Goal: Task Accomplishment & Management: Complete application form

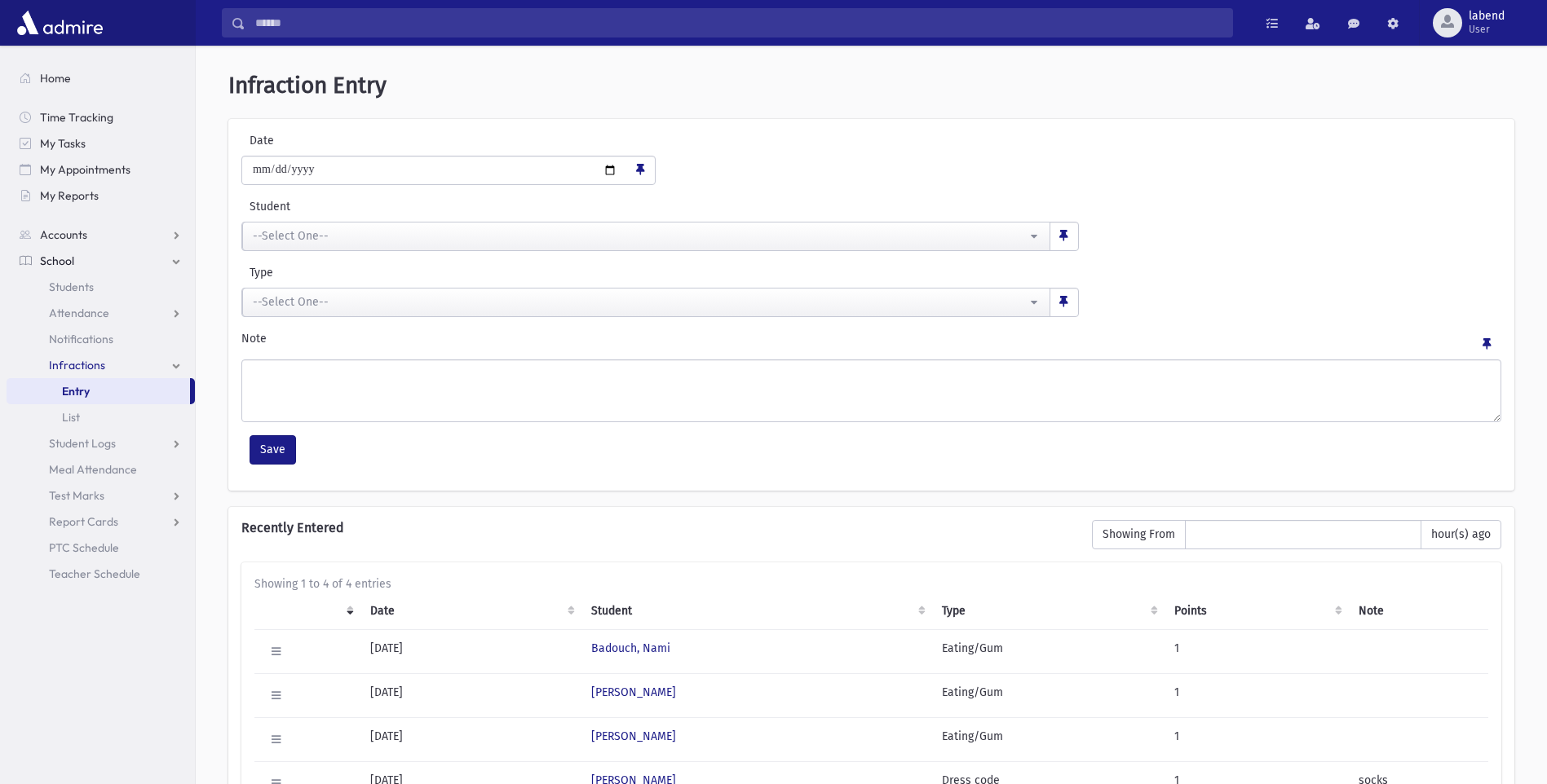
click at [89, 357] on link "Infractions" at bounding box center [100, 366] width 188 height 26
click at [86, 374] on link "Infractions" at bounding box center [100, 366] width 188 height 26
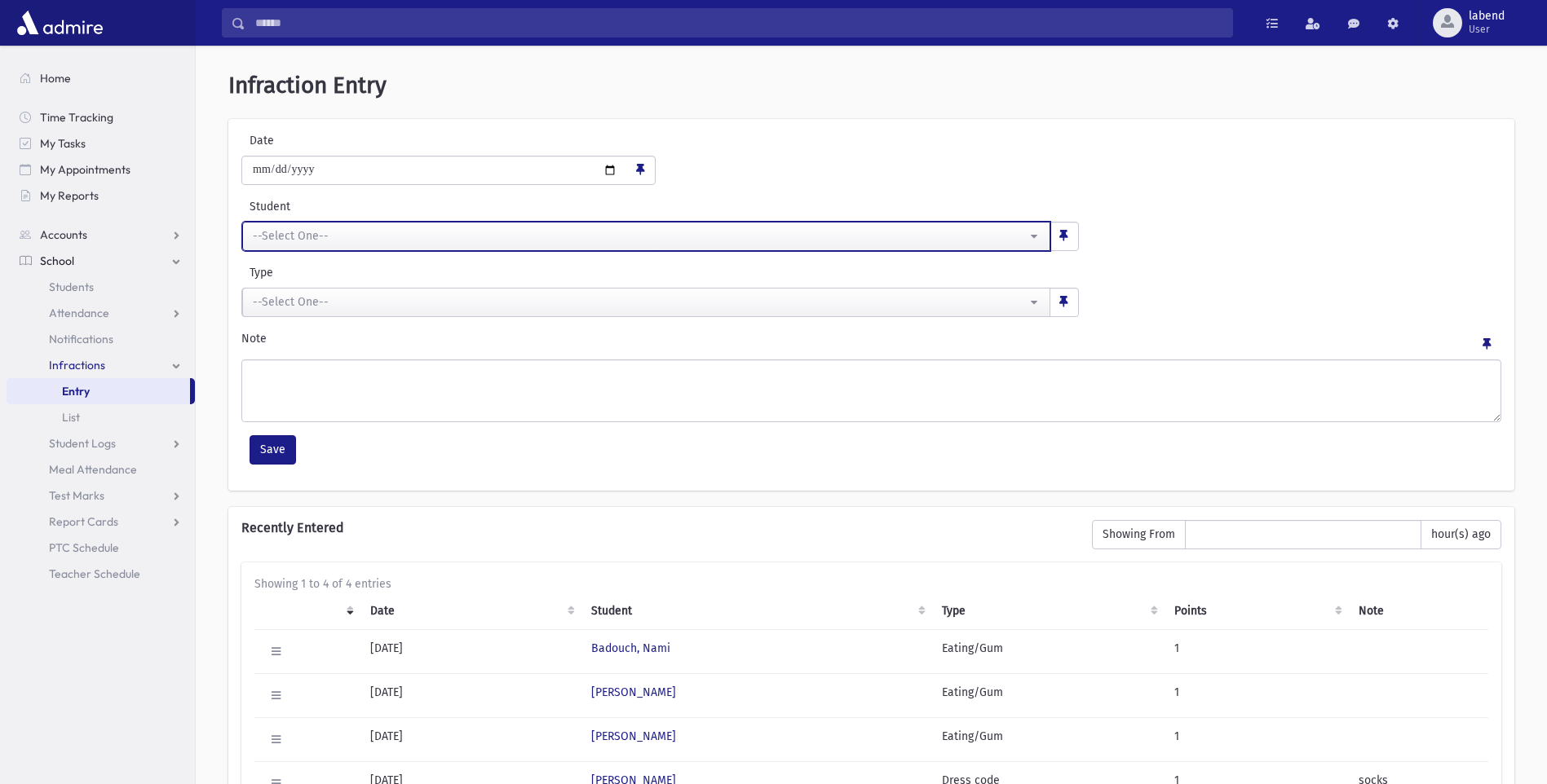
click at [391, 235] on div "--Select One--" at bounding box center [640, 236] width 774 height 17
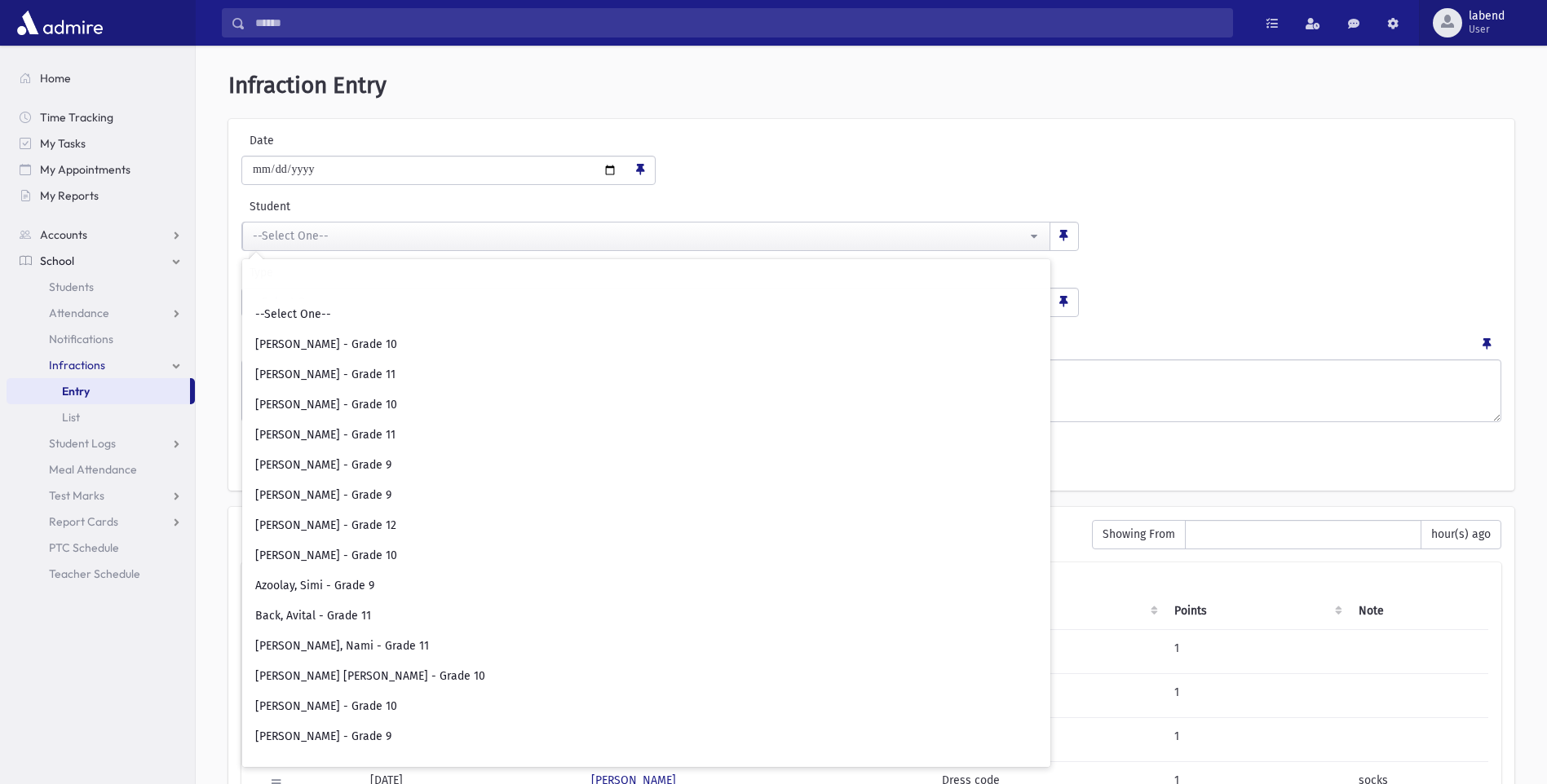
click at [1504, 20] on span "labend" at bounding box center [1486, 16] width 36 height 13
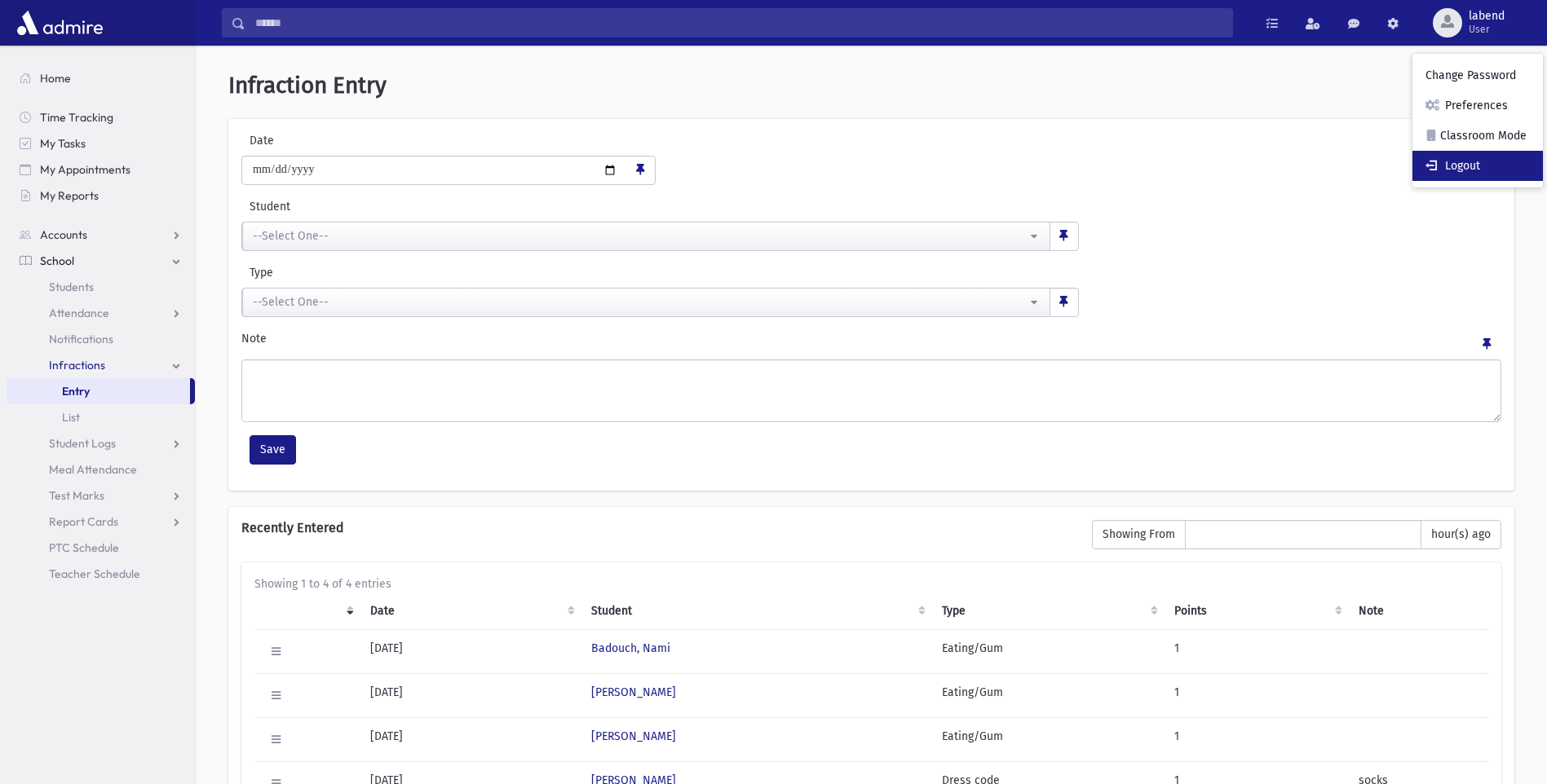
click at [1457, 166] on link "Logout" at bounding box center [1478, 166] width 130 height 30
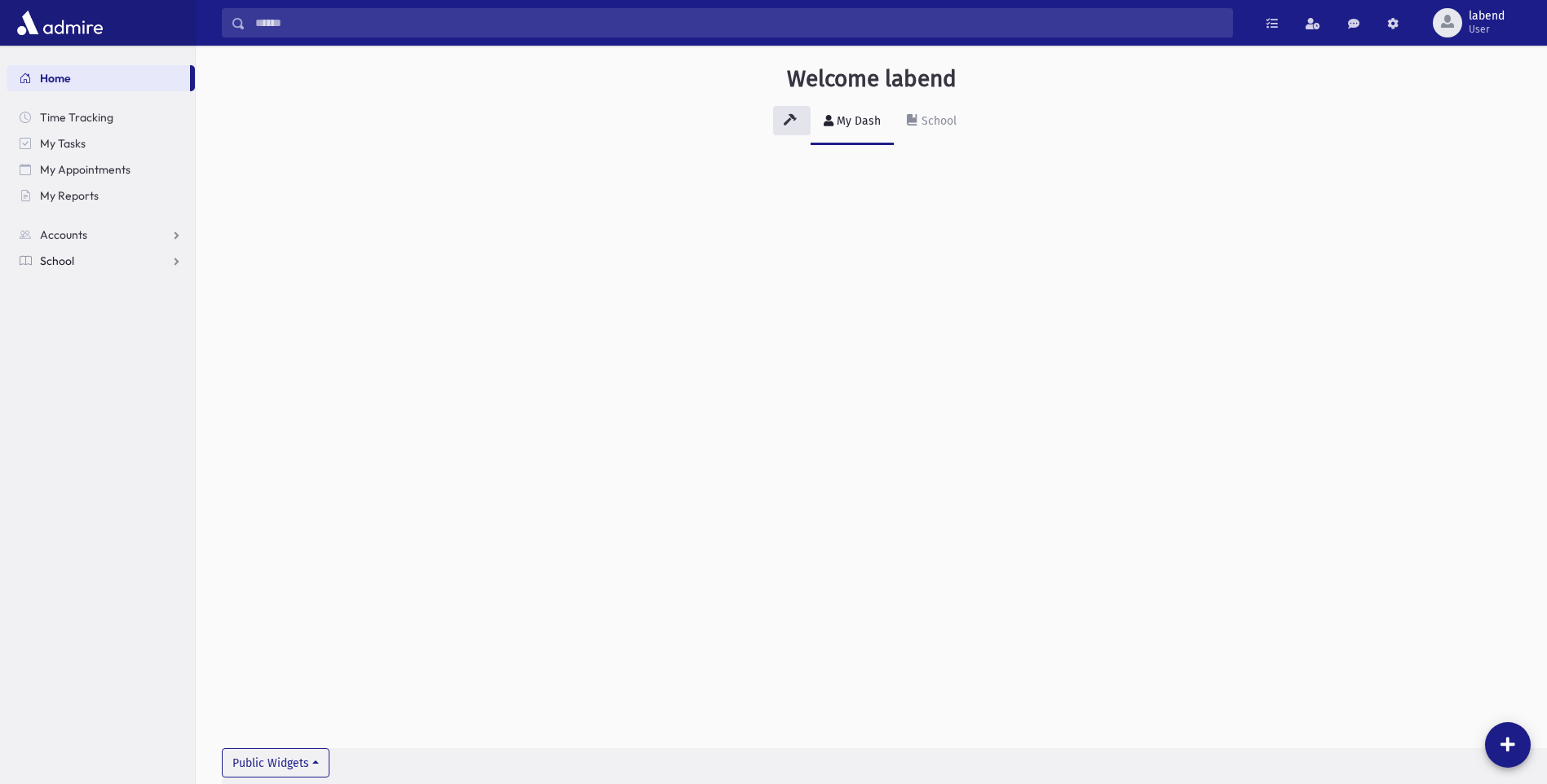
click at [59, 253] on span "School" at bounding box center [56, 260] width 34 height 15
click at [65, 367] on span "Infractions" at bounding box center [77, 365] width 56 height 15
click at [68, 396] on span "Entry" at bounding box center [76, 391] width 28 height 15
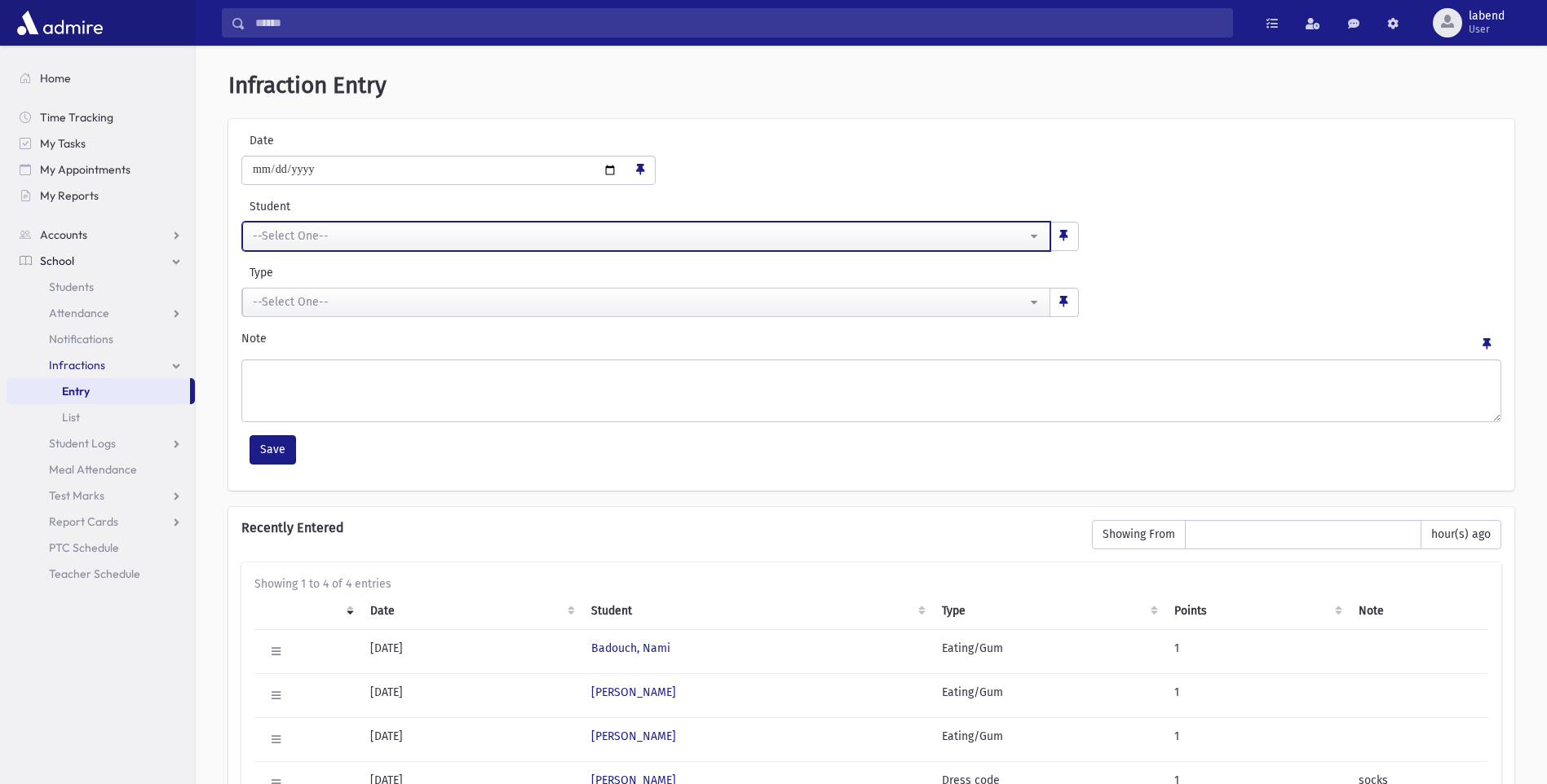
click at [388, 236] on div "--Select One--" at bounding box center [640, 236] width 774 height 17
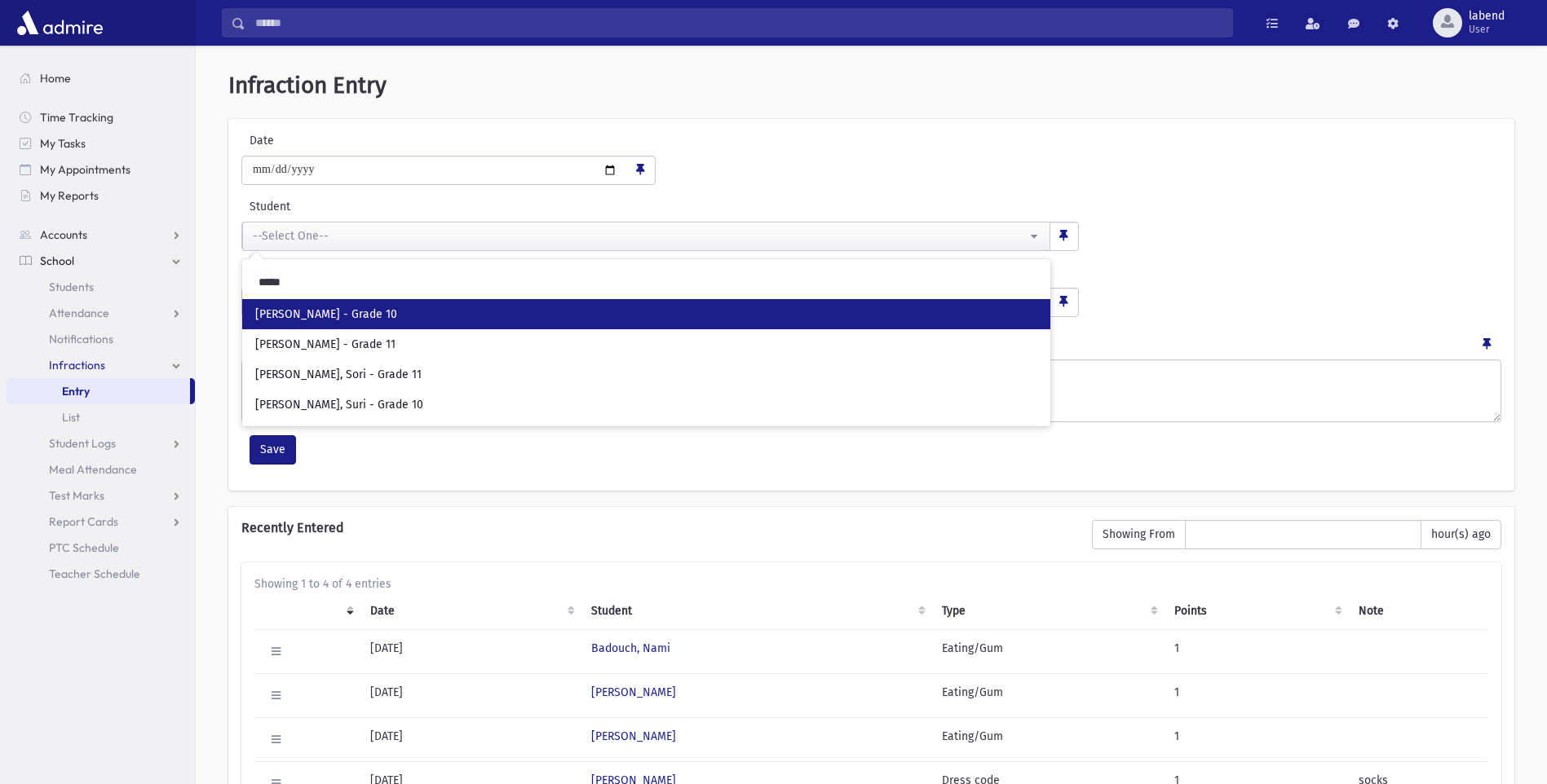
type input "*****"
click at [369, 316] on span "[PERSON_NAME] - Grade 10" at bounding box center [325, 315] width 142 height 17
select select "****"
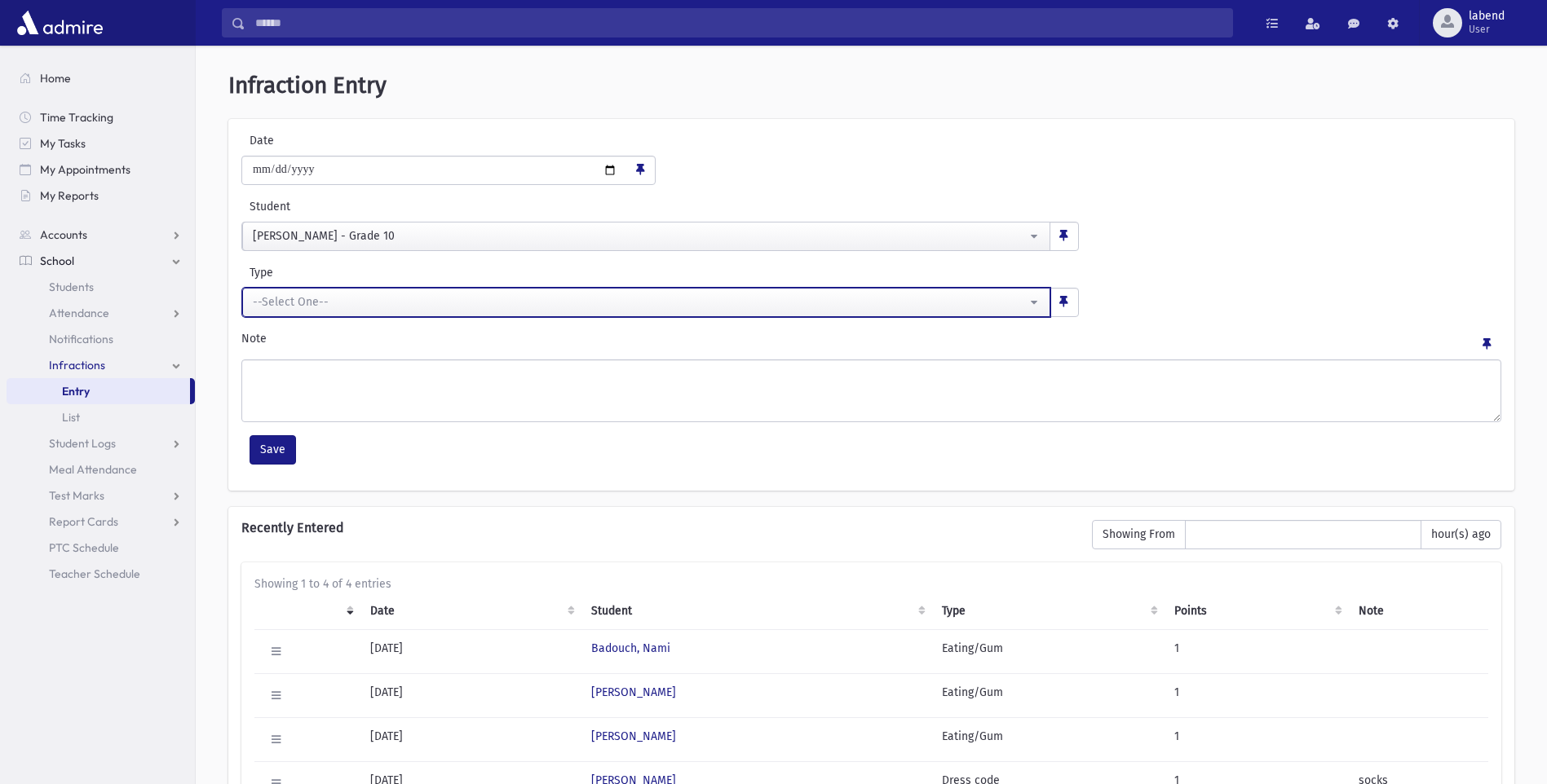
click at [368, 316] on button "--Select One--" at bounding box center [646, 301] width 808 height 29
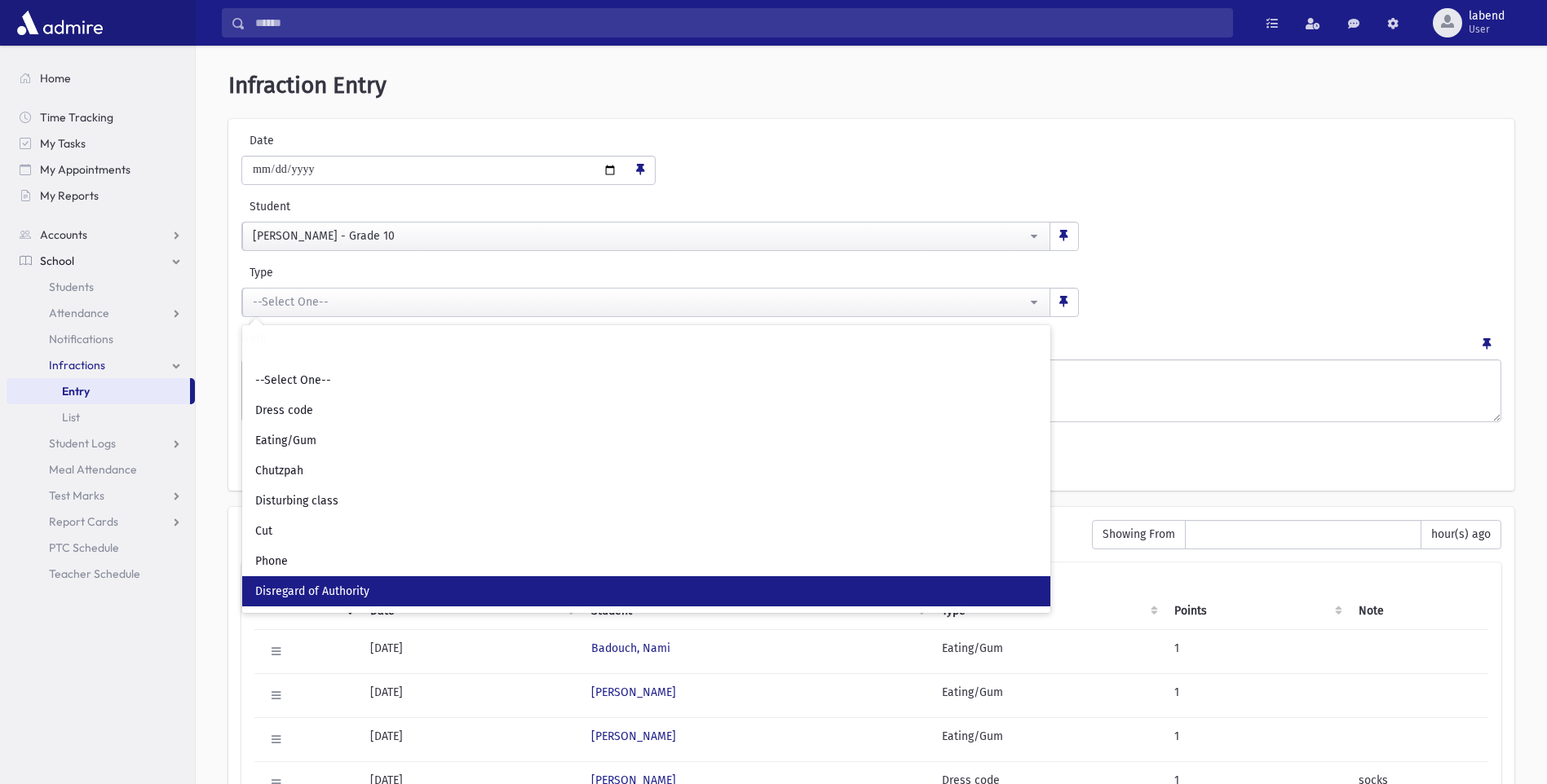
click at [328, 581] on link "Disregard of Authority" at bounding box center [646, 592] width 808 height 30
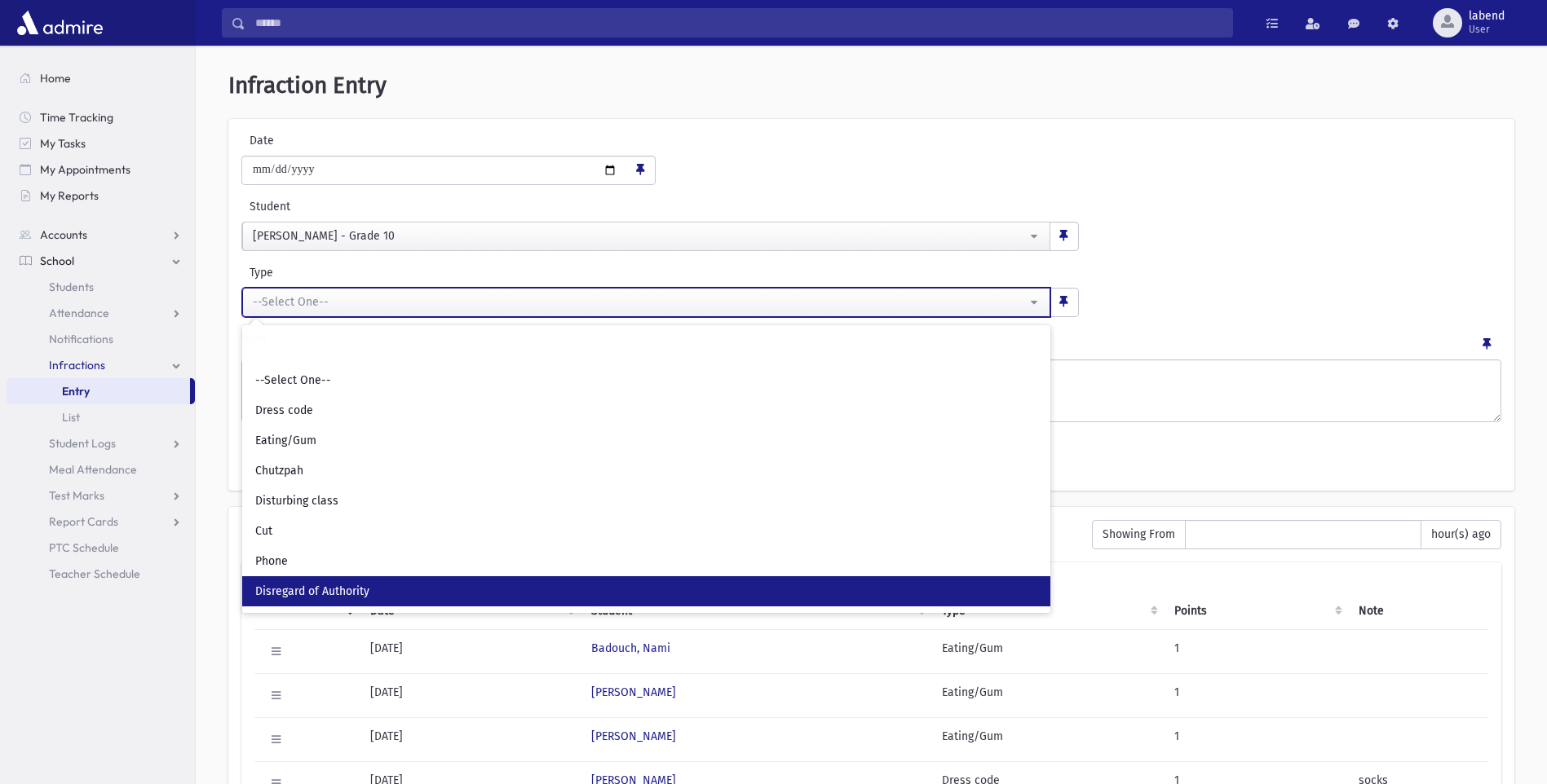
select select "*"
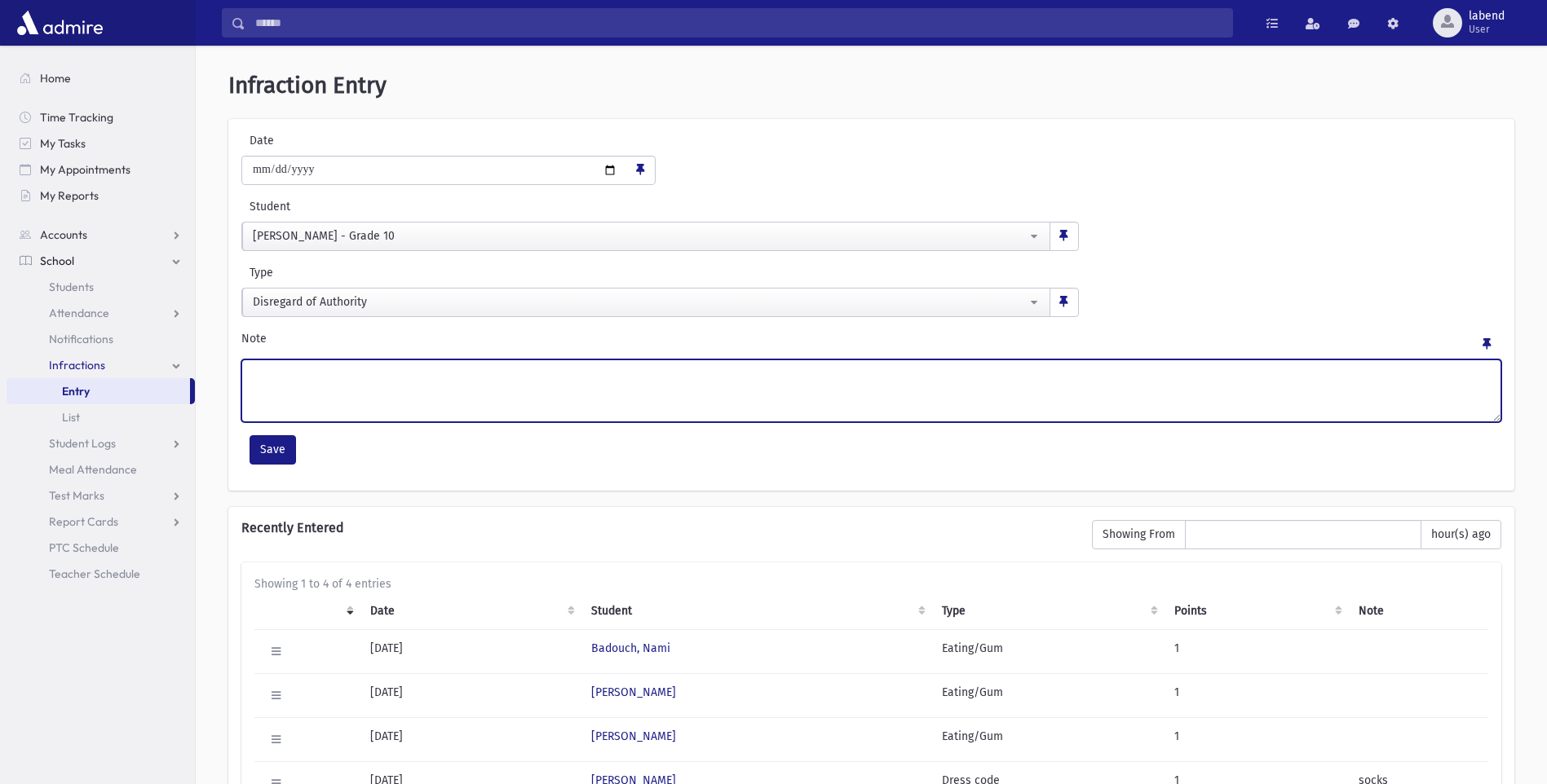
click at [338, 396] on textarea "Note" at bounding box center [872, 390] width 1260 height 62
type textarea "**********"
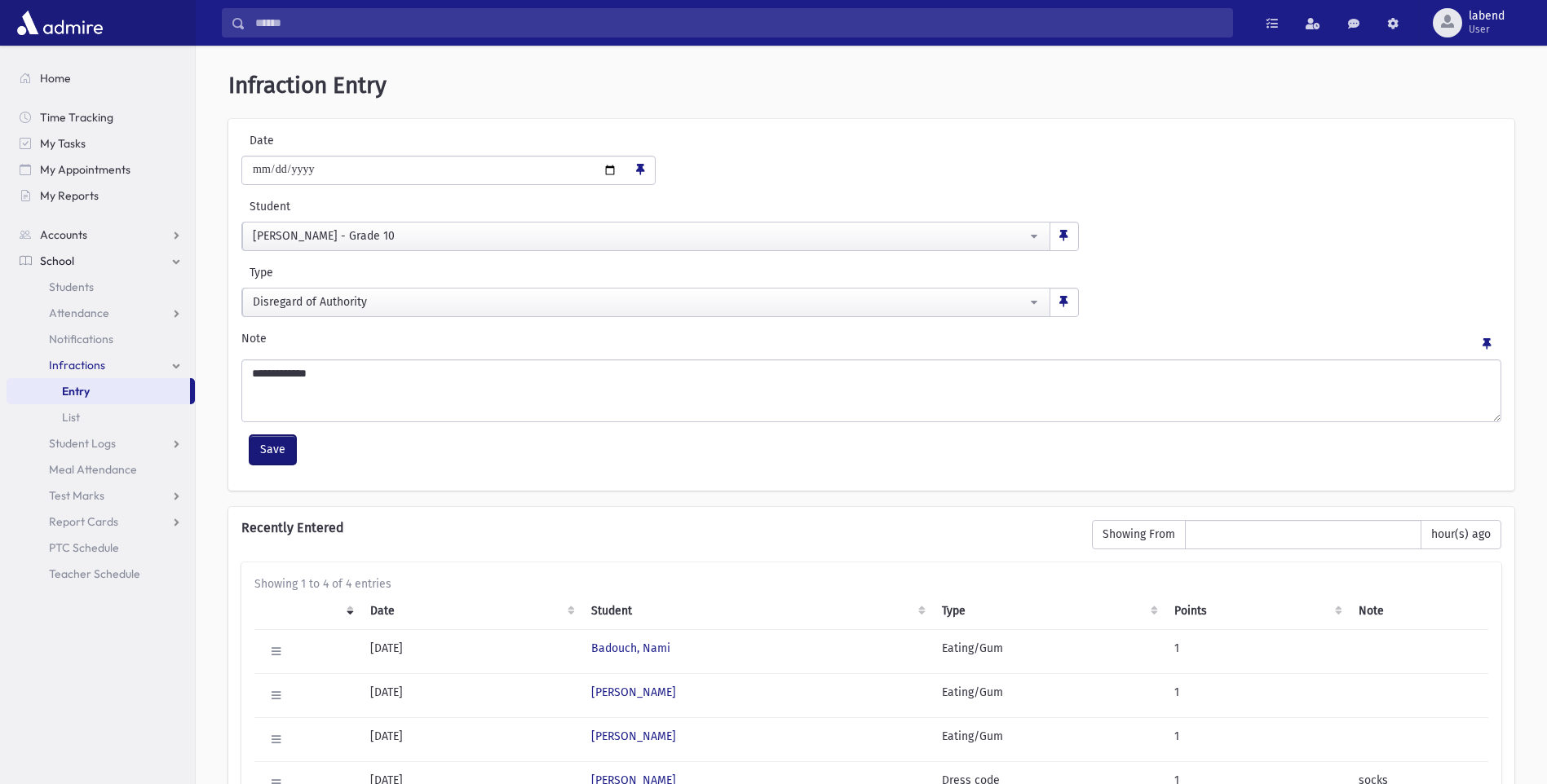
click at [285, 454] on button "Save" at bounding box center [273, 449] width 47 height 29
select select
